Goal: Transaction & Acquisition: Purchase product/service

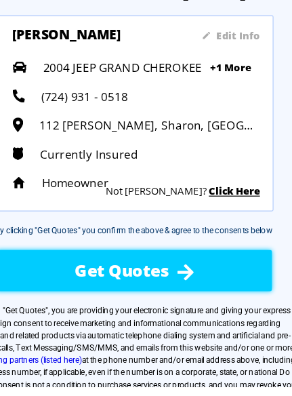
click at [224, 295] on div "Get Quotes" at bounding box center [146, 300] width 179 height 39
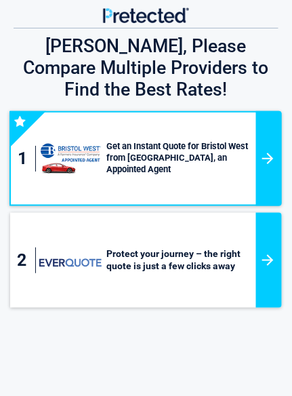
click at [265, 141] on div at bounding box center [269, 158] width 26 height 95
